Goal: Information Seeking & Learning: Find specific fact

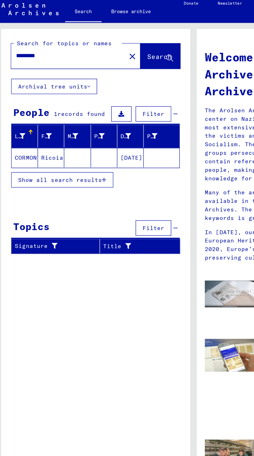
scroll to position [4, 0]
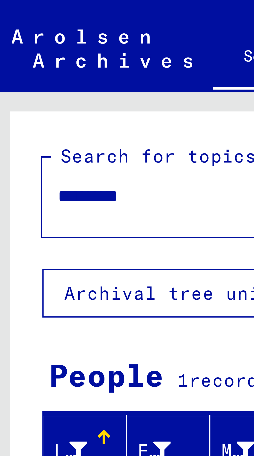
click at [20, 37] on input "*********" at bounding box center [45, 39] width 64 height 5
click at [20, 37] on input "********" at bounding box center [45, 39] width 64 height 5
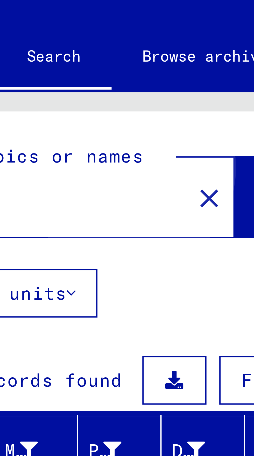
click at [97, 38] on span "Search" at bounding box center [105, 40] width 16 height 5
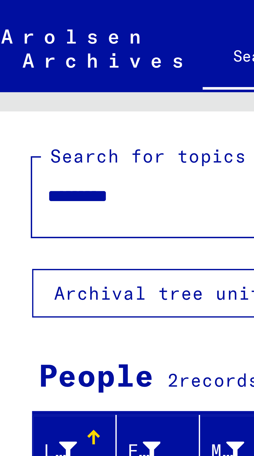
scroll to position [29, 0]
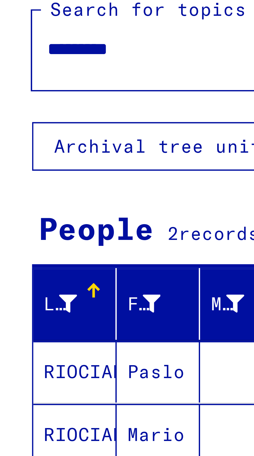
click at [39, 111] on mat-cell "Mario" at bounding box center [35, 117] width 17 height 12
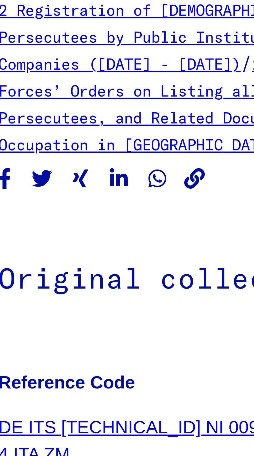
scroll to position [8, 0]
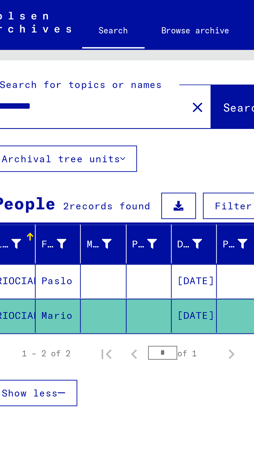
click at [56, 99] on mat-cell at bounding box center [52, 105] width 17 height 13
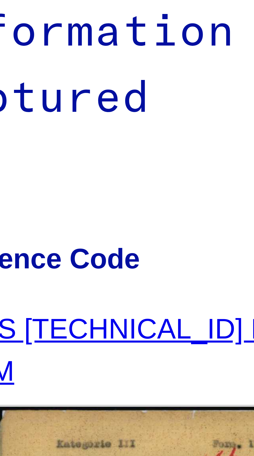
scroll to position [1, 0]
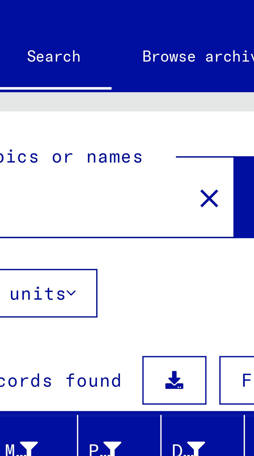
type input "*********"
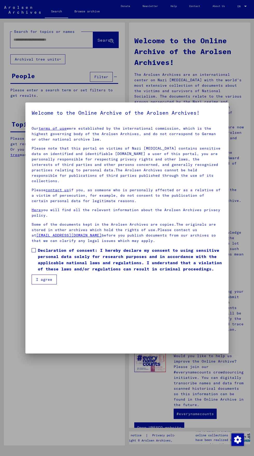
scroll to position [111, 0]
click at [36, 284] on button "I agree" at bounding box center [44, 280] width 25 height 10
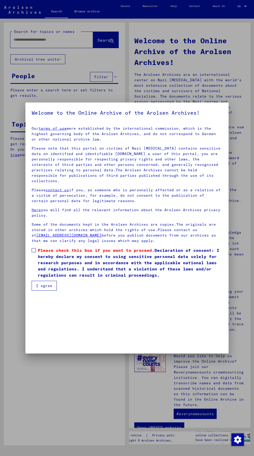
click at [23, 311] on div at bounding box center [127, 228] width 254 height 456
click at [26, 291] on mat-dialog-content "Our terms of use were established by the international commission, which is the…" at bounding box center [126, 206] width 203 height 168
click at [28, 291] on mat-dialog-content "Our terms of use were established by the international commission, which is the…" at bounding box center [126, 206] width 203 height 168
click at [29, 291] on mat-dialog-content "Our terms of use were established by the international commission, which is the…" at bounding box center [126, 206] width 203 height 168
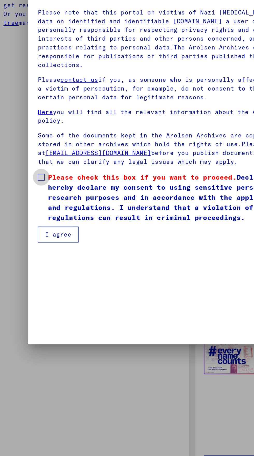
click at [32, 252] on span at bounding box center [34, 250] width 4 height 4
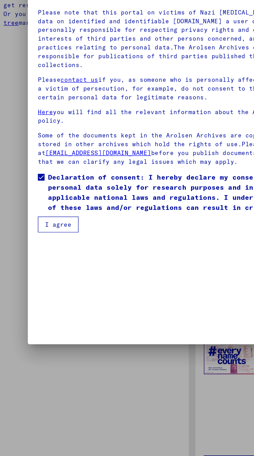
scroll to position [201, 0]
click at [38, 284] on button "I agree" at bounding box center [44, 280] width 25 height 10
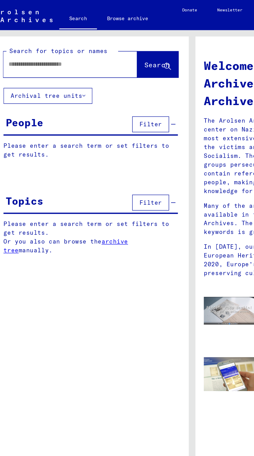
click at [19, 38] on input "text" at bounding box center [45, 39] width 64 height 5
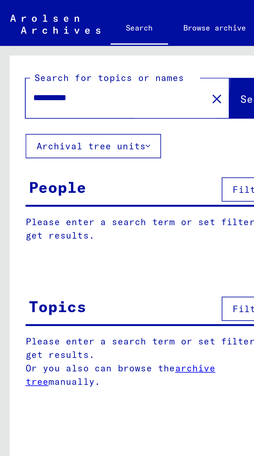
type input "**********"
click at [97, 39] on span "Search" at bounding box center [105, 40] width 16 height 5
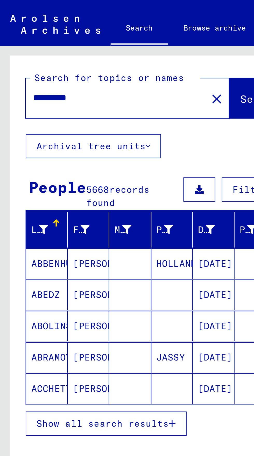
click at [67, 169] on button "Show all search results" at bounding box center [42, 172] width 65 height 10
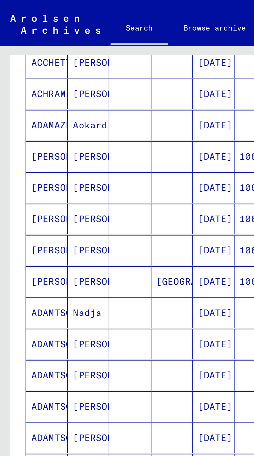
scroll to position [29, 0]
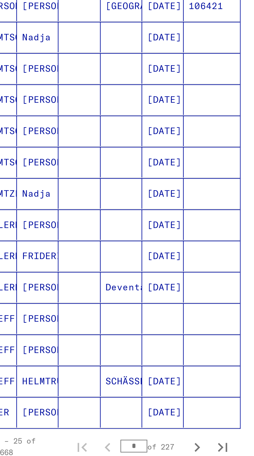
click at [73, 290] on input "*" at bounding box center [74, 292] width 11 height 5
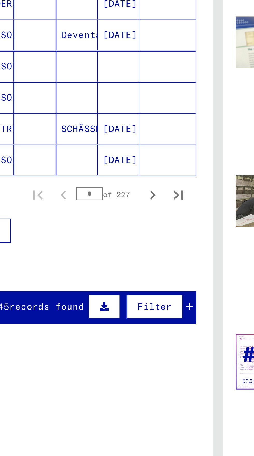
click at [76, 290] on input "*" at bounding box center [74, 292] width 11 height 5
click at [101, 290] on icon "Next page" at bounding box center [100, 293] width 7 height 7
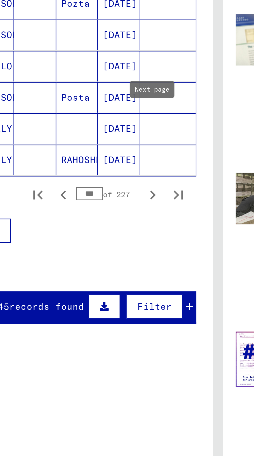
scroll to position [133, 0]
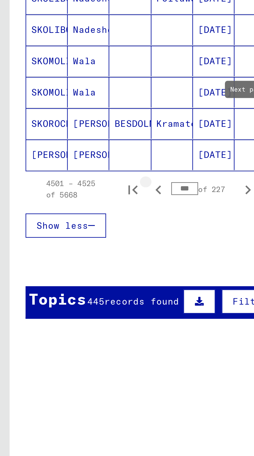
click at [66, 289] on icon "Previous page" at bounding box center [64, 292] width 7 height 7
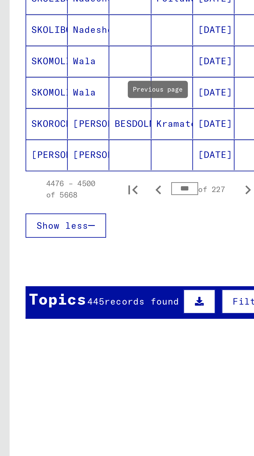
scroll to position [132, 0]
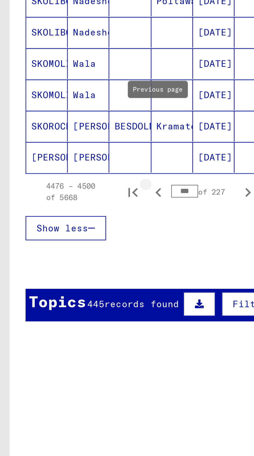
click at [62, 290] on icon "Previous page" at bounding box center [64, 293] width 7 height 7
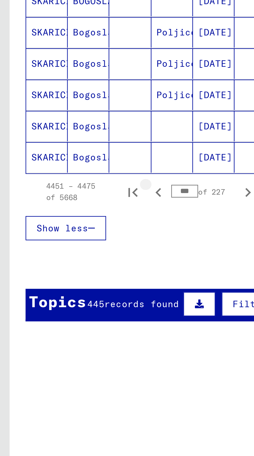
click at [61, 290] on icon "Previous page" at bounding box center [64, 293] width 7 height 7
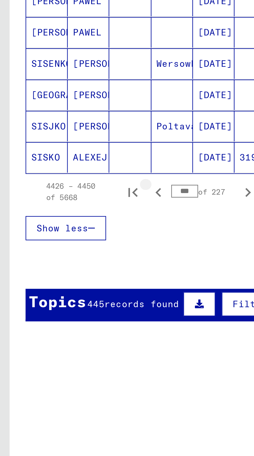
click at [64, 291] on icon "Previous page" at bounding box center [64, 293] width 2 height 4
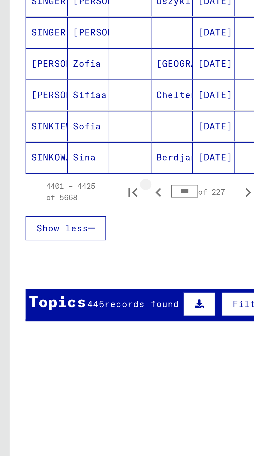
click at [62, 290] on icon "Previous page" at bounding box center [64, 293] width 7 height 7
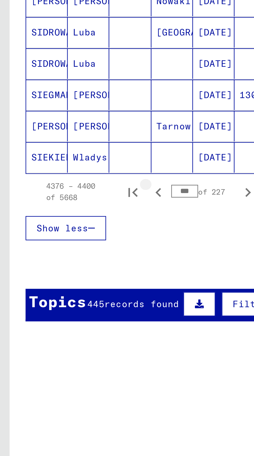
click at [62, 290] on icon "Previous page" at bounding box center [64, 293] width 7 height 7
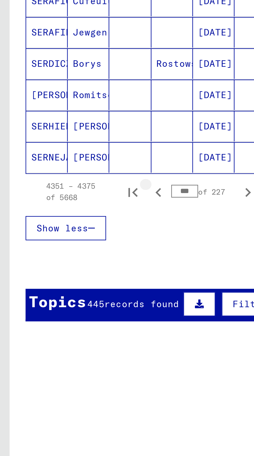
click at [61, 290] on icon "Previous page" at bounding box center [64, 293] width 7 height 7
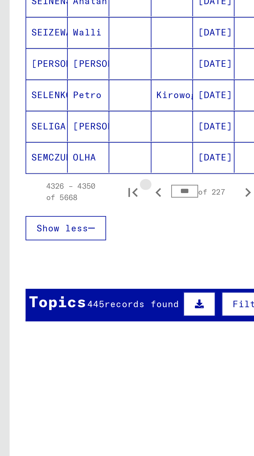
click at [61, 290] on icon "Previous page" at bounding box center [64, 293] width 7 height 7
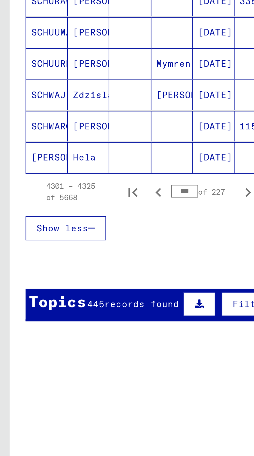
click at [75, 290] on input "***" at bounding box center [74, 292] width 11 height 5
click at [65, 290] on icon "Previous page" at bounding box center [64, 293] width 7 height 7
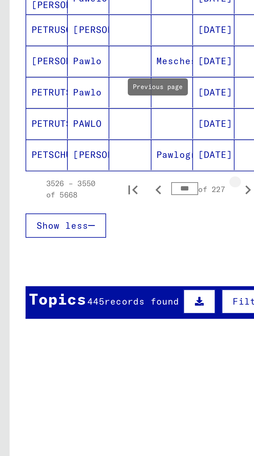
click at [100, 290] on icon "Next page" at bounding box center [100, 293] width 7 height 7
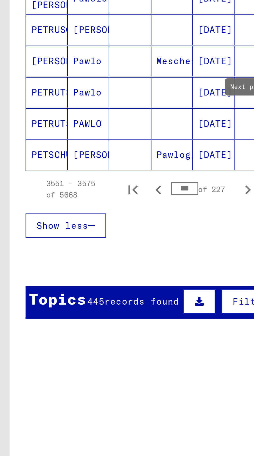
click at [74, 290] on input "***" at bounding box center [74, 292] width 11 height 5
click at [99, 290] on icon "Next page" at bounding box center [100, 293] width 7 height 7
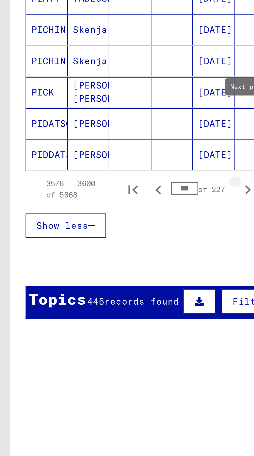
click at [99, 290] on icon "Next page" at bounding box center [100, 293] width 7 height 7
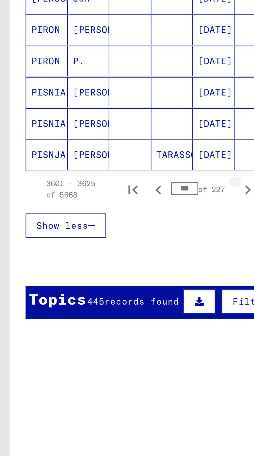
click at [100, 291] on icon "Next page" at bounding box center [100, 293] width 2 height 4
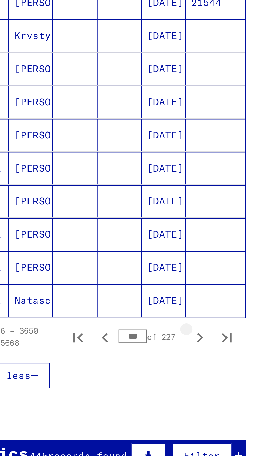
click at [100, 290] on icon "Next page" at bounding box center [100, 293] width 7 height 7
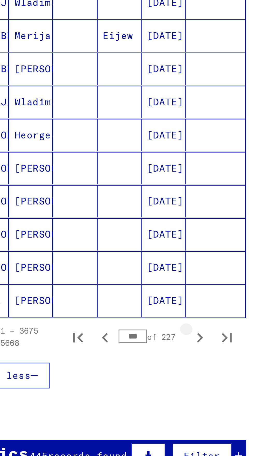
click at [100, 290] on icon "Next page" at bounding box center [100, 293] width 7 height 7
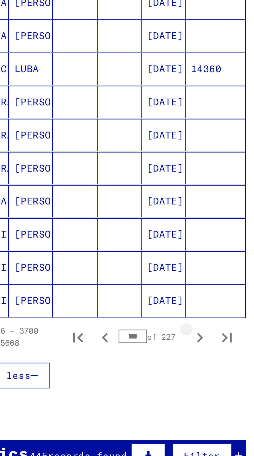
click at [103, 290] on icon "Next page" at bounding box center [100, 293] width 7 height 7
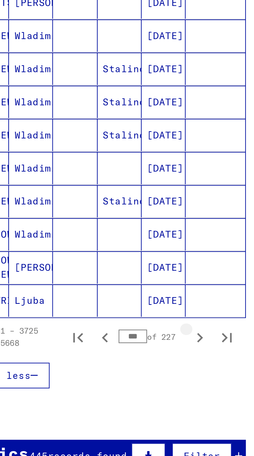
click at [100, 290] on icon "Next page" at bounding box center [100, 293] width 7 height 7
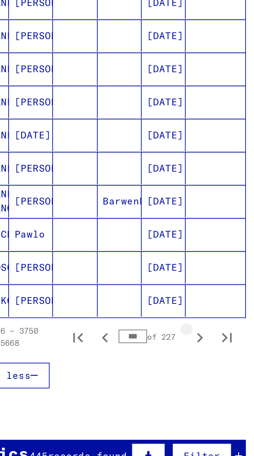
click at [100, 290] on icon "Next page" at bounding box center [100, 293] width 7 height 7
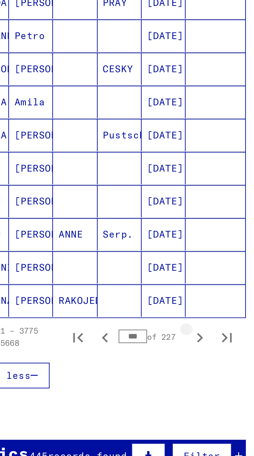
click at [100, 290] on icon "Next page" at bounding box center [100, 293] width 7 height 7
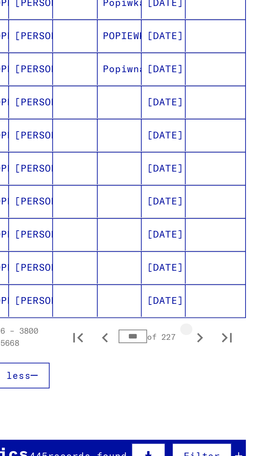
click at [102, 290] on icon "Next page" at bounding box center [100, 293] width 7 height 7
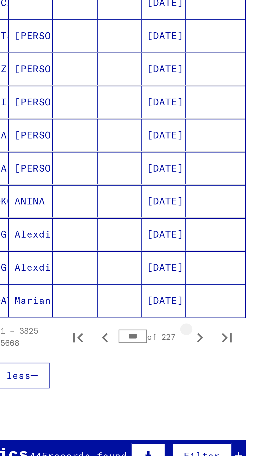
click at [101, 290] on icon "Next page" at bounding box center [100, 293] width 7 height 7
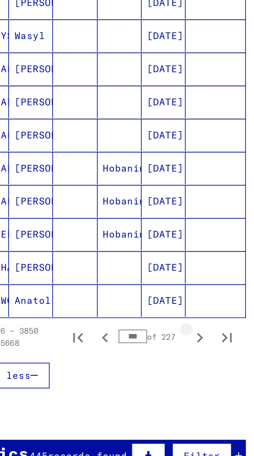
click at [99, 290] on icon "Next page" at bounding box center [100, 293] width 7 height 7
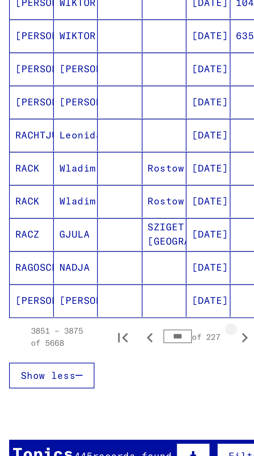
click at [99, 290] on icon "Next page" at bounding box center [100, 293] width 7 height 7
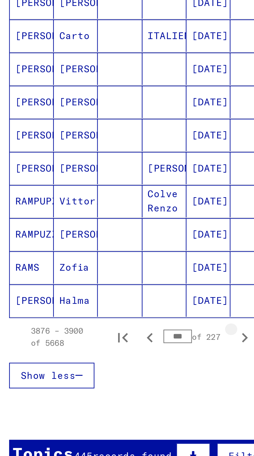
click at [99, 290] on icon "Next page" at bounding box center [100, 293] width 7 height 7
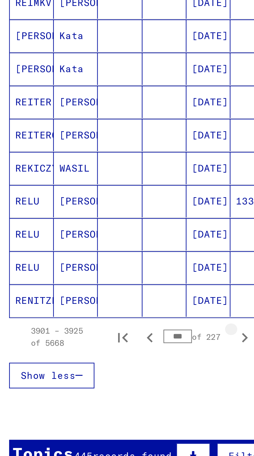
click at [99, 290] on icon "Next page" at bounding box center [100, 293] width 7 height 7
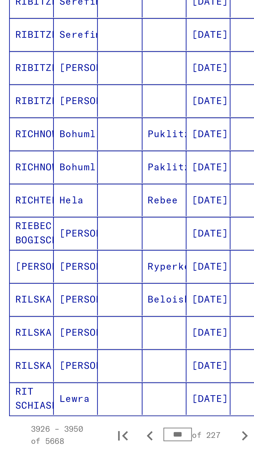
scroll to position [100, 0]
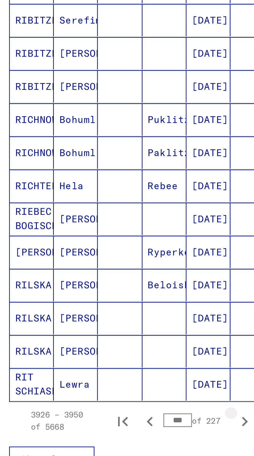
click at [99, 322] on icon "Next page" at bounding box center [100, 325] width 7 height 7
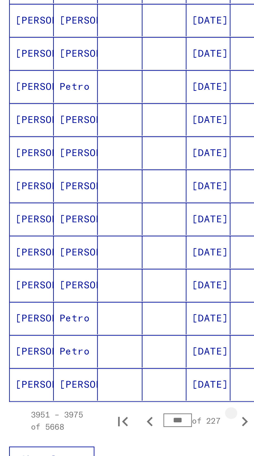
click at [100, 323] on icon "Next page" at bounding box center [100, 325] width 2 height 4
type input "***"
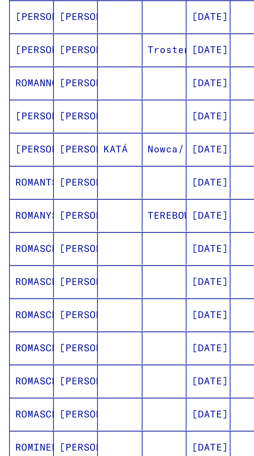
scroll to position [0, 0]
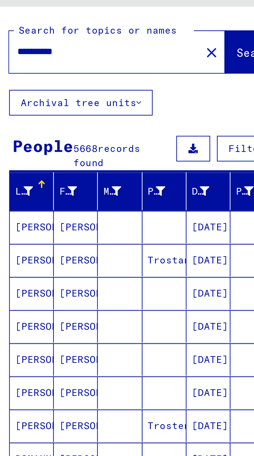
click at [44, 40] on input "**********" at bounding box center [45, 39] width 64 height 5
type input "*"
click at [99, 38] on span "Search" at bounding box center [105, 40] width 16 height 5
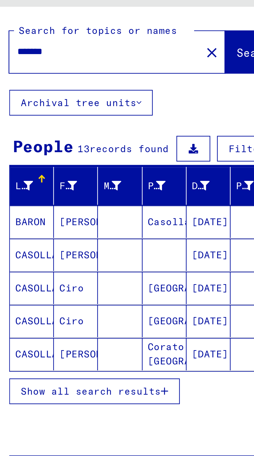
click at [58, 168] on span "Show all search results" at bounding box center [42, 169] width 54 height 5
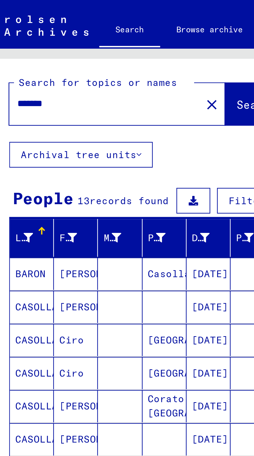
click at [33, 41] on input "*******" at bounding box center [45, 39] width 64 height 5
type input "*"
type input "******"
click at [98, 39] on span "Search" at bounding box center [105, 40] width 16 height 5
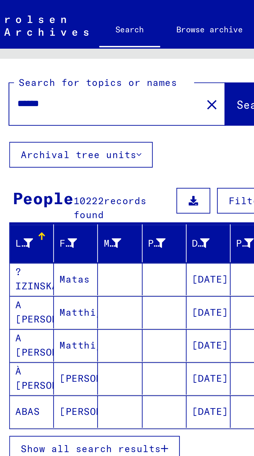
scroll to position [29, 0]
click at [56, 170] on span "Show all search results" at bounding box center [42, 172] width 54 height 5
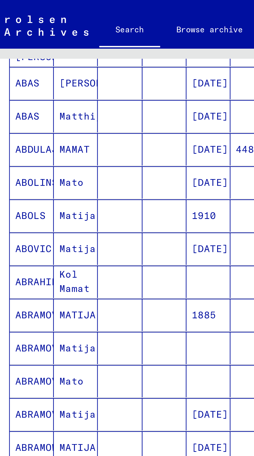
scroll to position [132, 0]
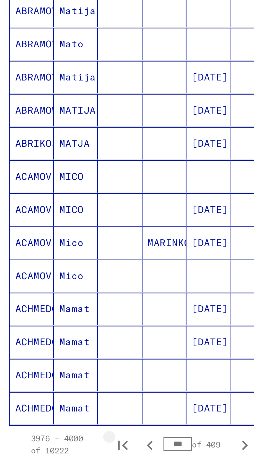
click at [56, 290] on icon "First page" at bounding box center [53, 293] width 7 height 7
click at [78, 290] on input "*" at bounding box center [74, 292] width 11 height 5
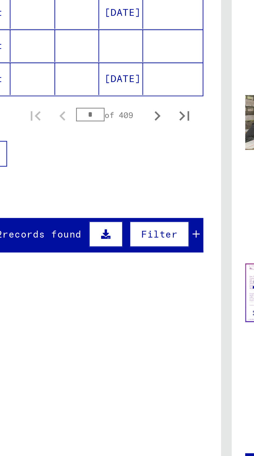
click at [73, 290] on input "*" at bounding box center [74, 292] width 11 height 5
click at [101, 290] on icon "Next page" at bounding box center [100, 293] width 7 height 7
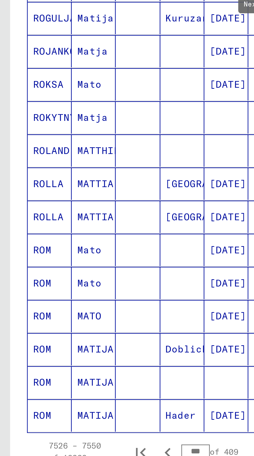
scroll to position [2, 0]
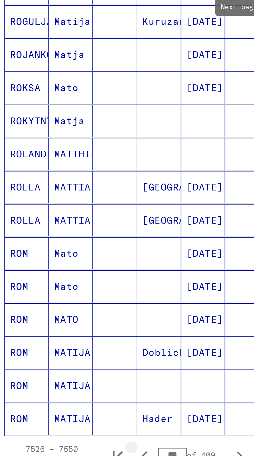
click at [63, 420] on icon "Previous page" at bounding box center [64, 423] width 7 height 7
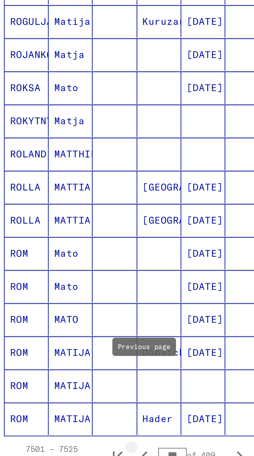
click at [63, 420] on icon "Previous page" at bounding box center [64, 423] width 7 height 7
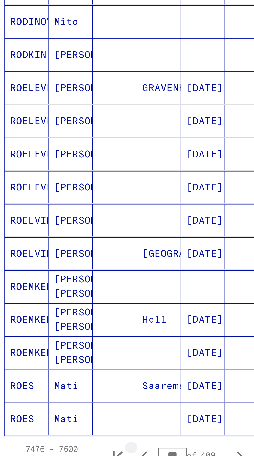
click at [63, 420] on icon "Previous page" at bounding box center [64, 423] width 7 height 7
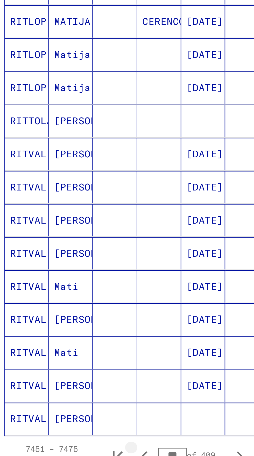
click at [64, 420] on icon "Previous page" at bounding box center [64, 423] width 7 height 7
type input "***"
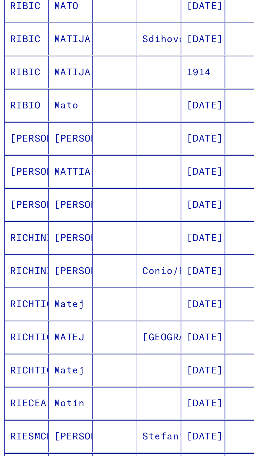
scroll to position [0, 0]
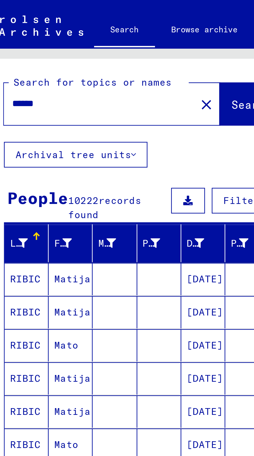
click at [31, 41] on input "******" at bounding box center [45, 39] width 64 height 5
type input "*"
click at [97, 41] on span "Search" at bounding box center [105, 40] width 16 height 5
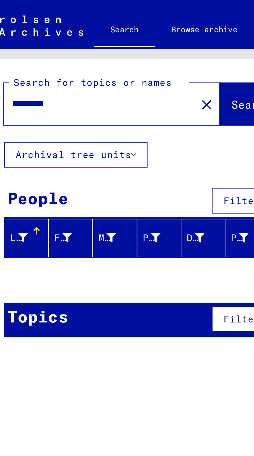
click at [14, 41] on input "*********" at bounding box center [45, 39] width 64 height 5
click at [15, 40] on input "*********" at bounding box center [45, 39] width 64 height 5
click at [97, 42] on span "Search" at bounding box center [105, 40] width 16 height 5
click at [14, 40] on input "*********" at bounding box center [45, 39] width 64 height 5
click at [16, 39] on input "*********" at bounding box center [45, 39] width 64 height 5
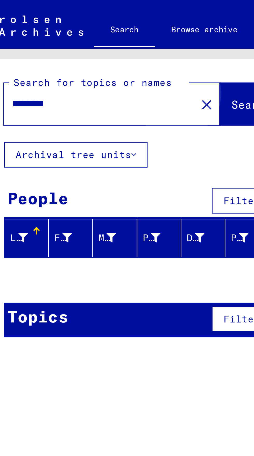
click at [97, 42] on span "Search" at bounding box center [105, 40] width 16 height 5
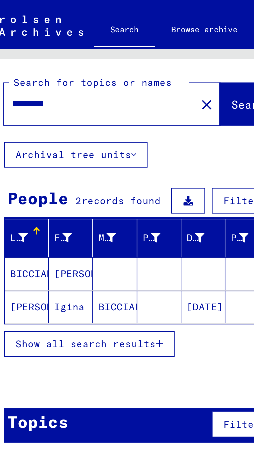
click at [19, 41] on input "*********" at bounding box center [45, 39] width 64 height 5
click at [34, 40] on input "*********" at bounding box center [45, 39] width 64 height 5
type input "*"
click at [20, 39] on input "text" at bounding box center [45, 39] width 64 height 5
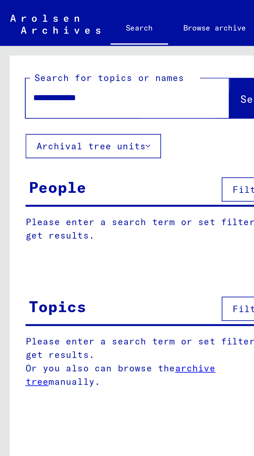
click at [97, 39] on span "Search" at bounding box center [105, 40] width 16 height 5
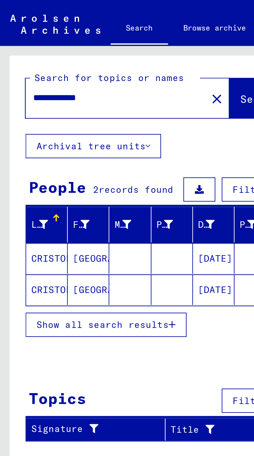
click at [16, 102] on mat-cell "CRISTOFANELLI" at bounding box center [19, 105] width 17 height 12
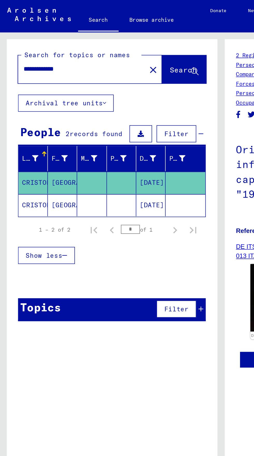
click at [33, 112] on mat-cell "Italia" at bounding box center [35, 118] width 17 height 13
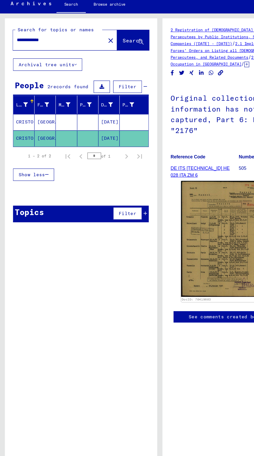
click at [47, 40] on input "**********" at bounding box center [46, 39] width 67 height 5
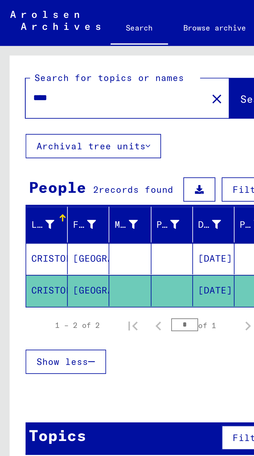
type input "***"
click at [97, 40] on span "Search" at bounding box center [105, 40] width 16 height 5
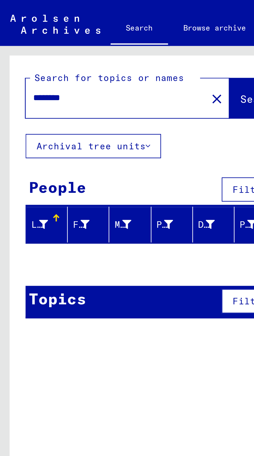
click at [30, 42] on input "********" at bounding box center [45, 39] width 64 height 5
type input "********"
click at [97, 38] on span "Search" at bounding box center [105, 40] width 16 height 5
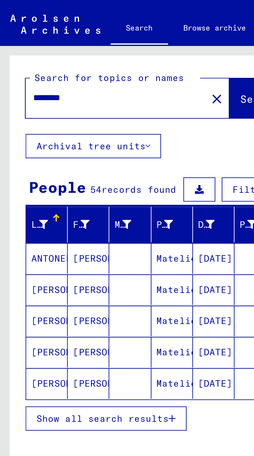
scroll to position [29, 0]
click at [28, 167] on span "Show all search results" at bounding box center [42, 169] width 54 height 5
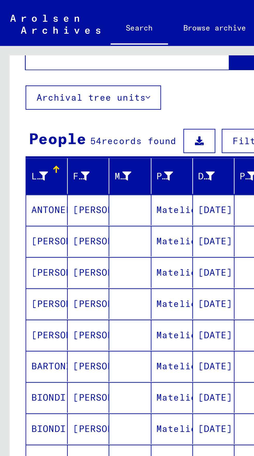
scroll to position [59, 0]
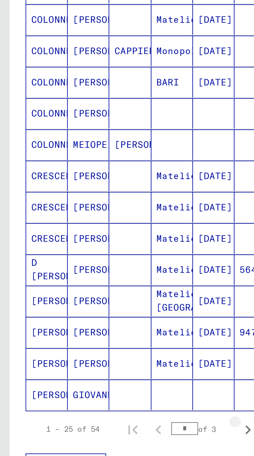
click at [97, 361] on icon "Next page" at bounding box center [100, 364] width 7 height 7
type input "*"
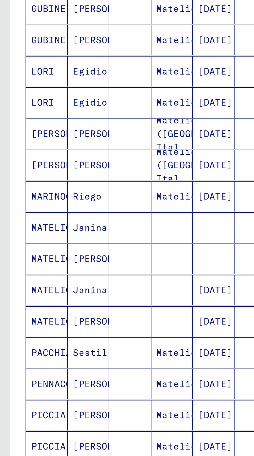
scroll to position [0, 0]
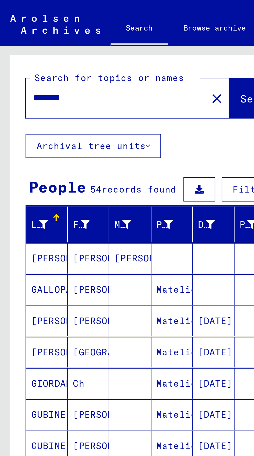
click at [36, 41] on input "********" at bounding box center [45, 39] width 64 height 5
type input "*"
type input "*******"
click at [97, 40] on span "Search" at bounding box center [105, 40] width 16 height 5
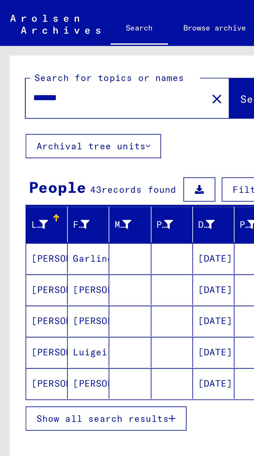
click at [27, 168] on span "Show all search results" at bounding box center [42, 169] width 54 height 5
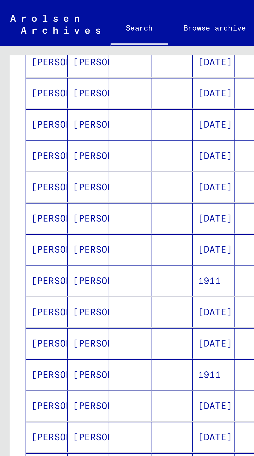
scroll to position [29, 0]
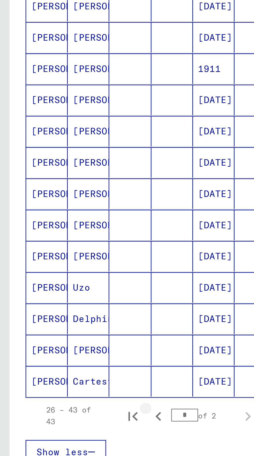
click at [64, 289] on icon "Previous page" at bounding box center [64, 292] width 7 height 7
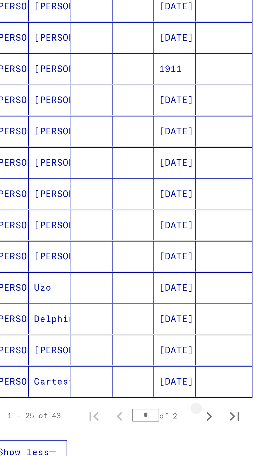
click at [98, 288] on button "Next page" at bounding box center [100, 293] width 10 height 10
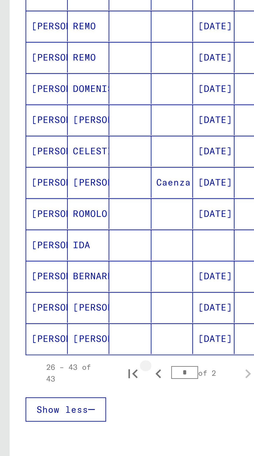
click at [62, 289] on icon "Previous page" at bounding box center [64, 292] width 7 height 7
type input "*"
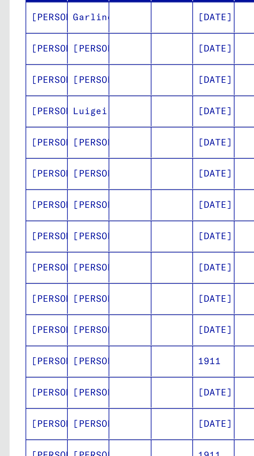
scroll to position [0, 0]
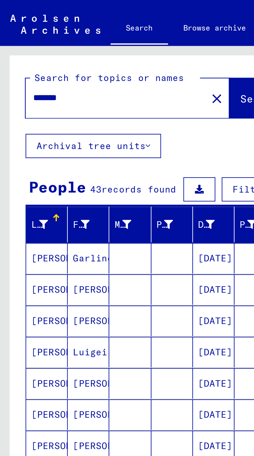
click at [31, 40] on input "*******" at bounding box center [45, 39] width 64 height 5
type input "*"
click at [97, 43] on span "Search" at bounding box center [105, 40] width 17 height 5
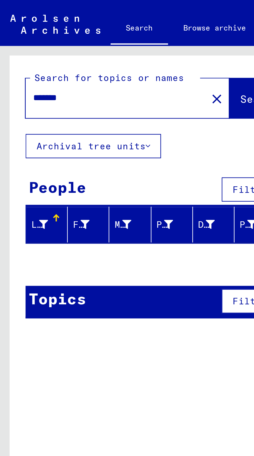
click at [32, 39] on input "*******" at bounding box center [45, 39] width 64 height 5
type input "*"
type input "**********"
click at [97, 38] on span "Search" at bounding box center [105, 40] width 16 height 5
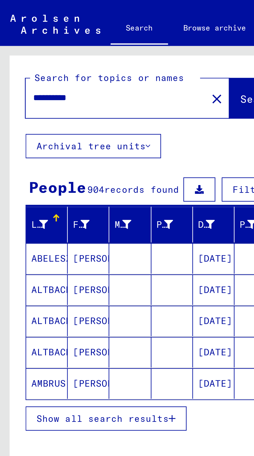
scroll to position [29, 0]
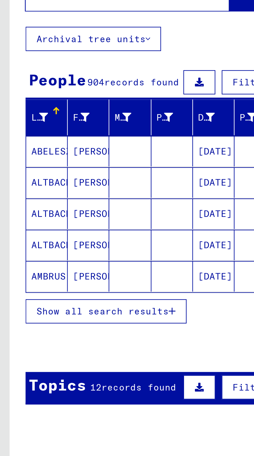
click at [67, 198] on div "12 records found" at bounding box center [53, 200] width 35 height 5
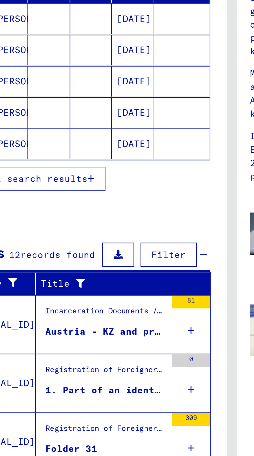
click at [104, 265] on div "309" at bounding box center [110, 276] width 16 height 23
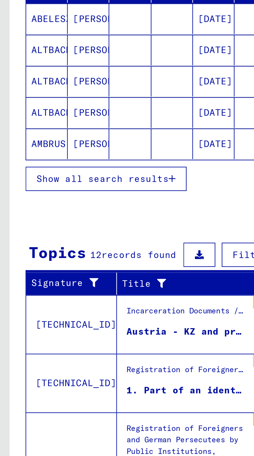
click at [60, 269] on div "Registration of Foreigners and German Persecutees by Public Institutions, Socia…" at bounding box center [75, 277] width 49 height 16
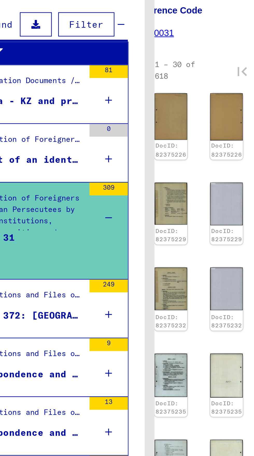
scroll to position [27, 0]
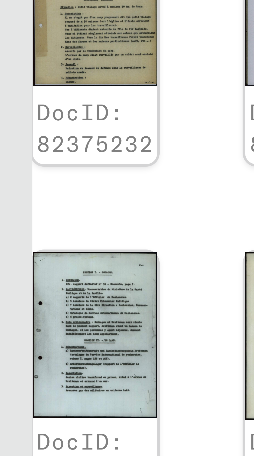
click at [137, 276] on img at bounding box center [135, 285] width 13 height 18
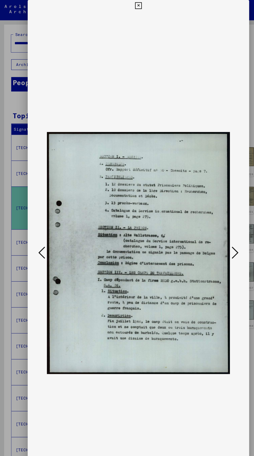
click at [127, 5] on icon at bounding box center [127, 5] width 6 height 6
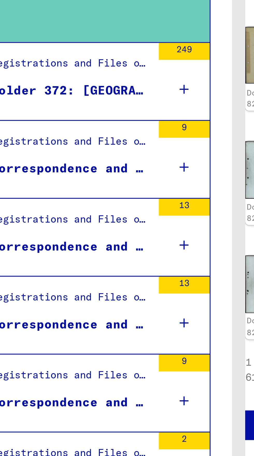
scroll to position [29, 0]
click at [111, 311] on icon at bounding box center [110, 320] width 3 height 18
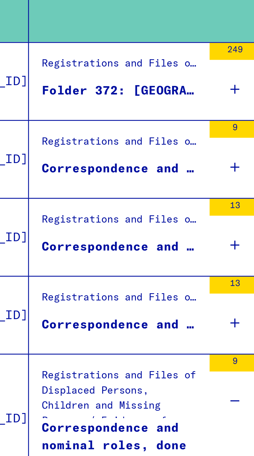
click at [111, 287] on icon at bounding box center [110, 296] width 3 height 18
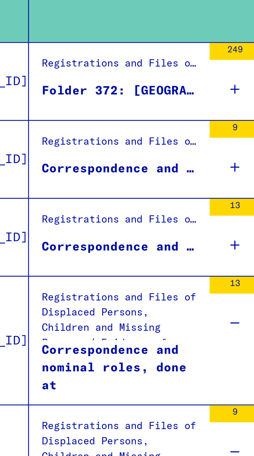
click at [111, 263] on icon at bounding box center [110, 272] width 3 height 18
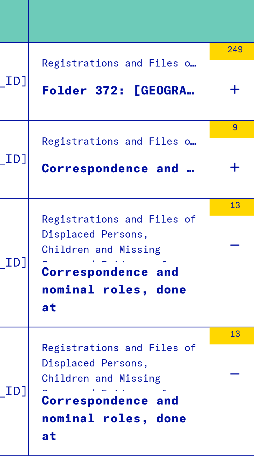
scroll to position [4, 0]
click at [111, 240] on icon at bounding box center [110, 249] width 3 height 18
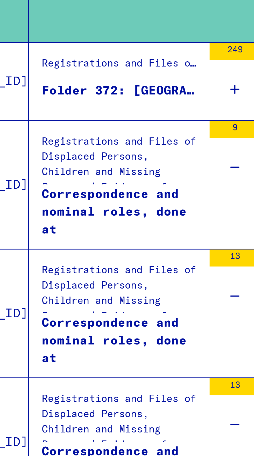
scroll to position [0, 0]
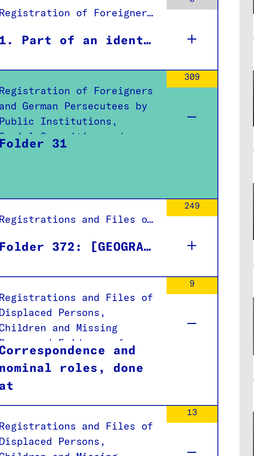
click at [92, 224] on div "Folder 372: Austria Ebelsberg - Kapfenberg" at bounding box center [75, 225] width 49 height 5
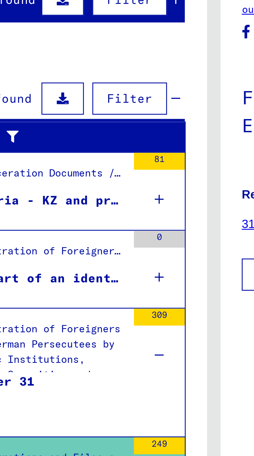
scroll to position [25, 0]
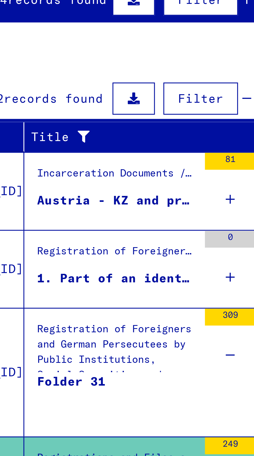
click at [110, 145] on icon at bounding box center [110, 154] width 3 height 18
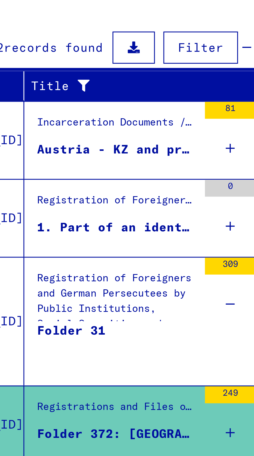
scroll to position [29, 0]
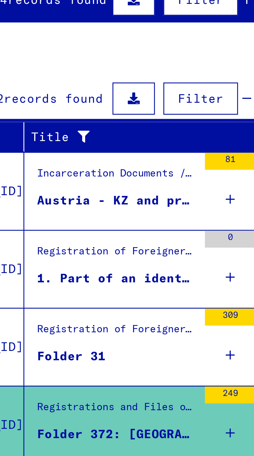
click at [96, 167] on figure "Folder 31" at bounding box center [75, 171] width 49 height 8
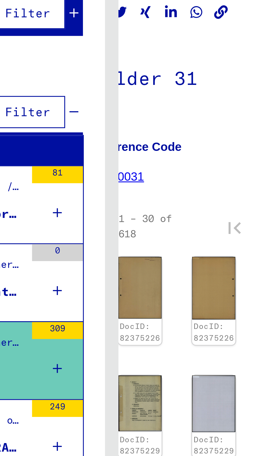
scroll to position [71, 15]
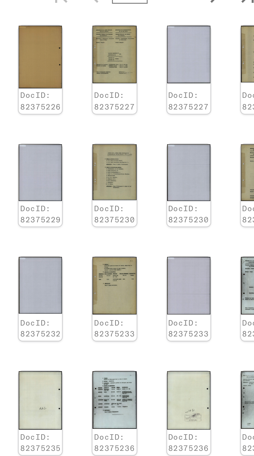
click at [210, 309] on icon "Next page" at bounding box center [211, 311] width 2 height 4
type input "*"
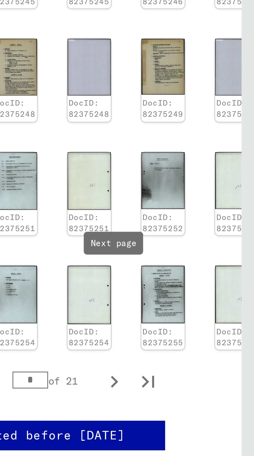
scroll to position [0, 0]
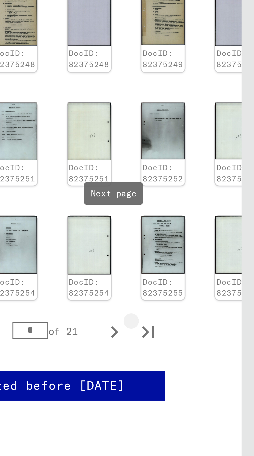
click at [222, 306] on icon "Last page" at bounding box center [221, 309] width 7 height 7
type input "**"
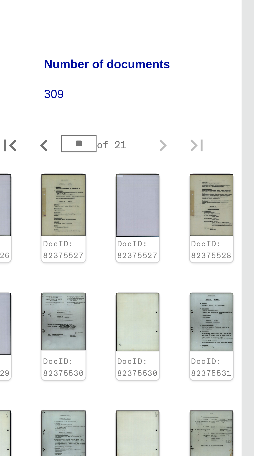
click at [238, 179] on img at bounding box center [240, 180] width 13 height 18
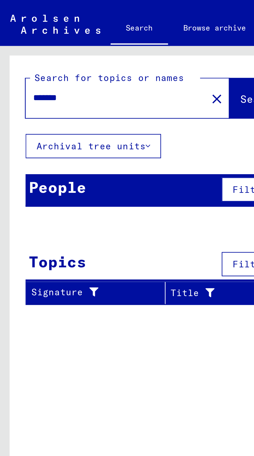
click at [31, 40] on input "*******" at bounding box center [45, 39] width 64 height 5
type input "*"
click at [35, 40] on input "**********" at bounding box center [45, 39] width 64 height 5
click at [34, 42] on input "**********" at bounding box center [45, 39] width 64 height 5
click at [97, 35] on button "Search" at bounding box center [105, 40] width 25 height 16
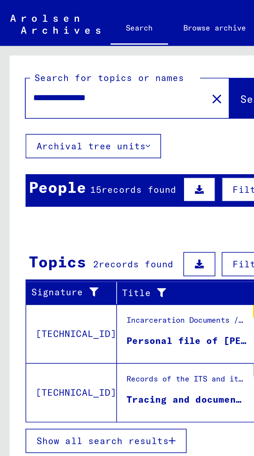
click at [37, 77] on span "15" at bounding box center [38, 77] width 5 height 5
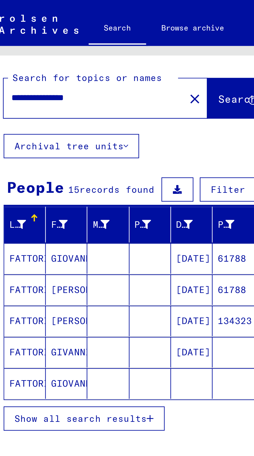
click at [62, 169] on span "Show all search results" at bounding box center [42, 169] width 54 height 5
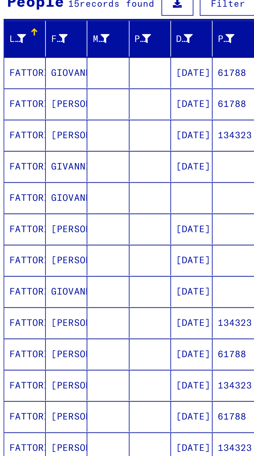
scroll to position [1, 0]
click at [38, 155] on mat-cell "GIOVANNI" at bounding box center [35, 155] width 17 height 12
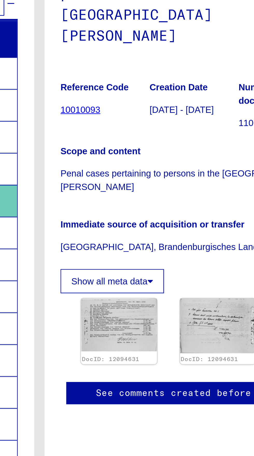
click at [163, 206] on img at bounding box center [159, 206] width 31 height 21
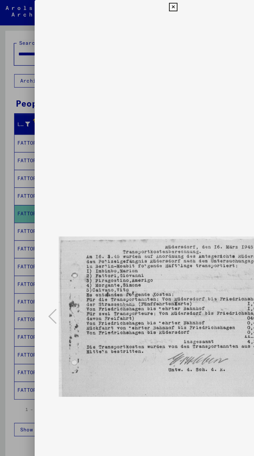
click at [129, 7] on icon at bounding box center [127, 5] width 6 height 6
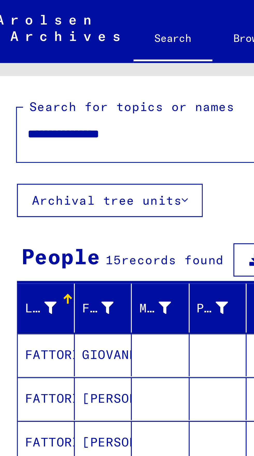
click at [52, 41] on input "**********" at bounding box center [46, 39] width 67 height 5
type input "******"
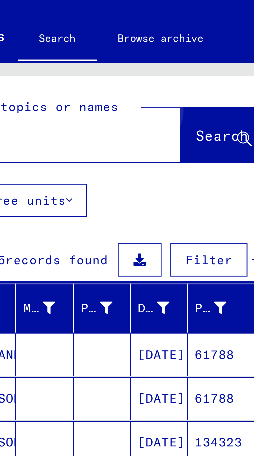
type input "*******"
click at [103, 39] on span "Search" at bounding box center [105, 40] width 16 height 5
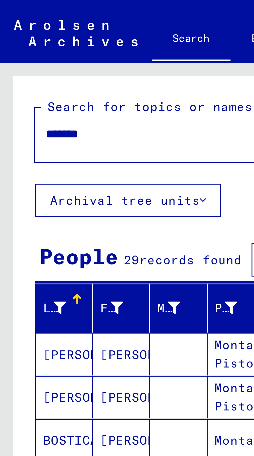
scroll to position [29, 0]
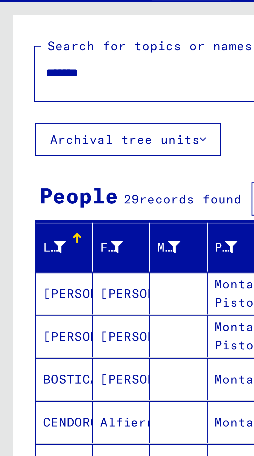
click at [49, 167] on span "Show all search results" at bounding box center [42, 169] width 54 height 5
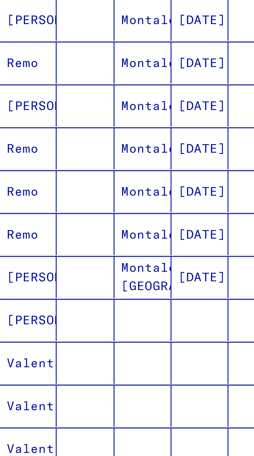
click at [98, 420] on icon "Next page" at bounding box center [100, 423] width 7 height 7
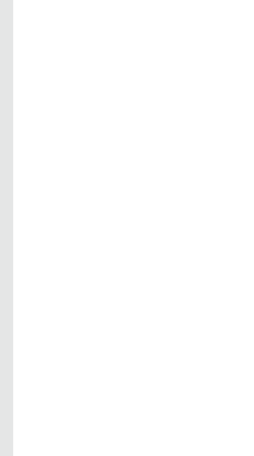
scroll to position [0, 0]
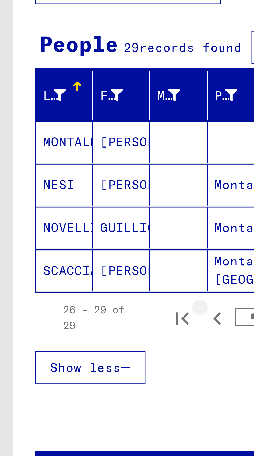
click at [65, 158] on icon "Previous page" at bounding box center [64, 157] width 2 height 4
type input "*"
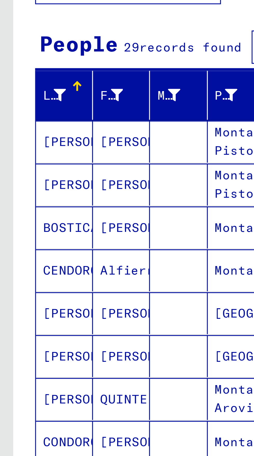
scroll to position [29, 0]
